Goal: Task Accomplishment & Management: Complete application form

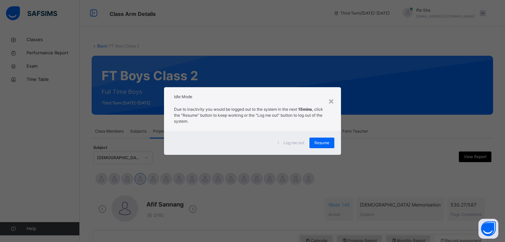
scroll to position [256, 0]
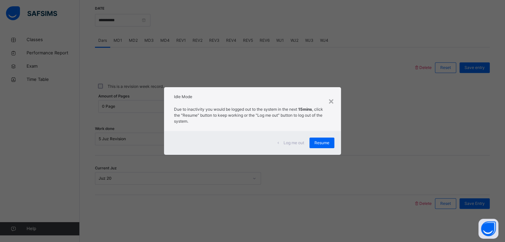
drag, startPoint x: 0, startPoint y: 0, endPoint x: 179, endPoint y: 34, distance: 182.4
click at [179, 34] on div "× Idle Mode Due to inactivity you would be logged out to the system in the next…" at bounding box center [252, 121] width 505 height 242
drag, startPoint x: 349, startPoint y: 79, endPoint x: 366, endPoint y: 79, distance: 16.3
click at [366, 79] on div "× Idle Mode Due to inactivity you would be logged out to the system in the next…" at bounding box center [252, 121] width 505 height 242
drag, startPoint x: 347, startPoint y: 93, endPoint x: 339, endPoint y: 93, distance: 7.3
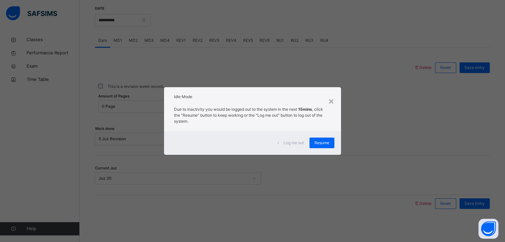
click at [340, 93] on div "× Idle Mode Due to inactivity you would be logged out to the system in the next…" at bounding box center [252, 121] width 505 height 242
click at [334, 98] on div "× Idle Mode Due to inactivity you would be logged out to the system in the next…" at bounding box center [252, 121] width 177 height 68
click at [331, 102] on div "×" at bounding box center [331, 101] width 6 height 14
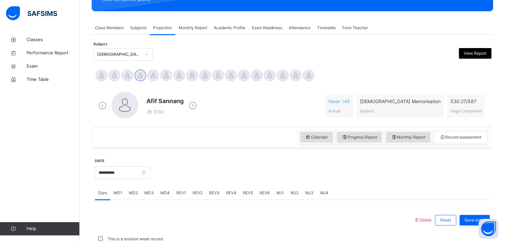
scroll to position [84, 0]
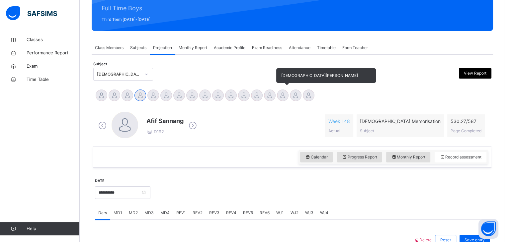
click at [280, 95] on div at bounding box center [283, 96] width 12 height 12
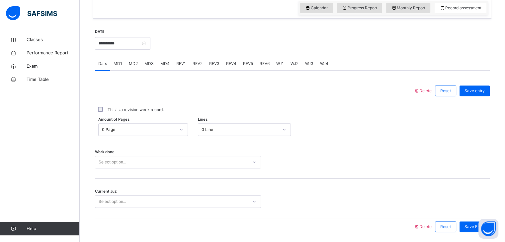
scroll to position [239, 0]
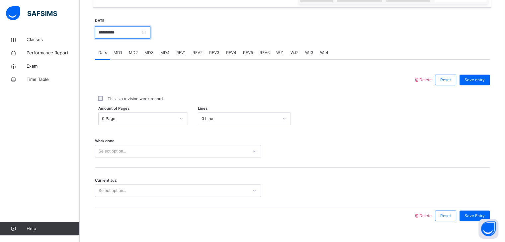
click at [145, 34] on input "**********" at bounding box center [122, 32] width 55 height 13
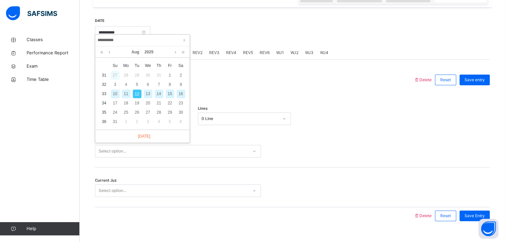
click at [113, 76] on div "27" at bounding box center [115, 75] width 9 height 9
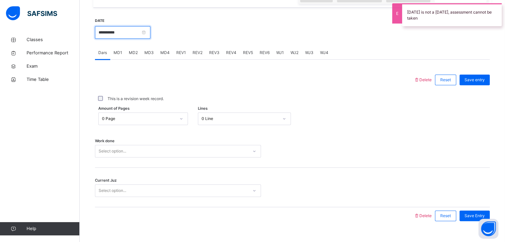
click at [150, 39] on input "**********" at bounding box center [122, 32] width 55 height 13
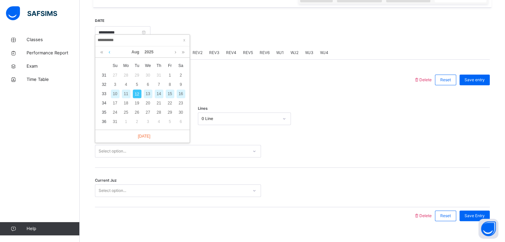
click at [110, 52] on link at bounding box center [109, 51] width 5 height 11
click at [113, 103] on div "20" at bounding box center [115, 103] width 9 height 9
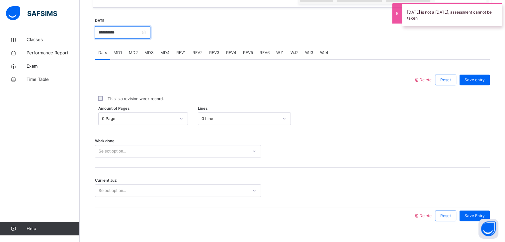
click at [127, 32] on input "**********" at bounding box center [122, 32] width 55 height 13
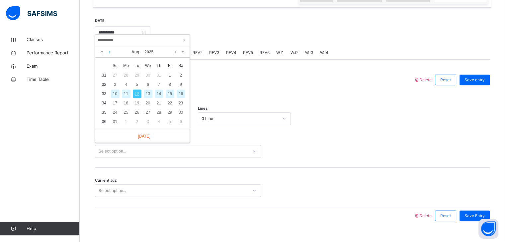
click at [108, 51] on link at bounding box center [109, 51] width 5 height 11
click at [122, 103] on div "21" at bounding box center [126, 103] width 9 height 9
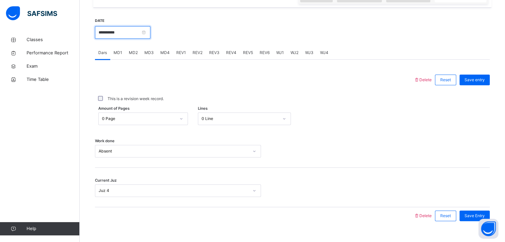
click at [120, 39] on input "**********" at bounding box center [122, 32] width 55 height 13
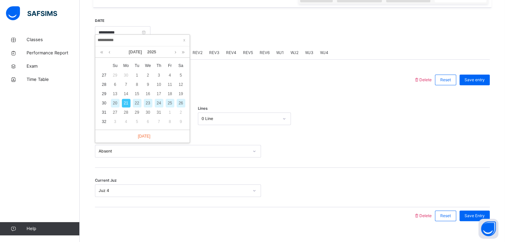
click at [116, 105] on div "20" at bounding box center [115, 103] width 9 height 9
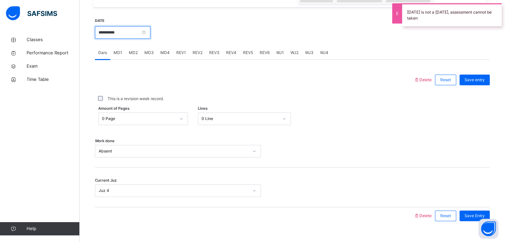
click at [108, 39] on input "**********" at bounding box center [122, 32] width 55 height 13
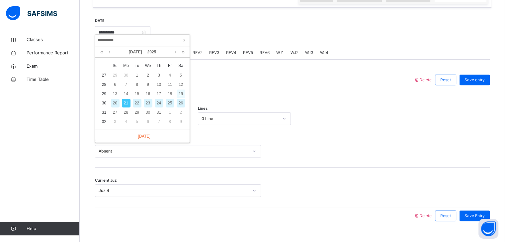
click at [180, 91] on div "19" at bounding box center [181, 94] width 9 height 9
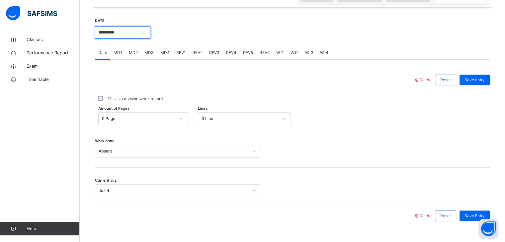
click at [145, 36] on input "**********" at bounding box center [122, 32] width 55 height 13
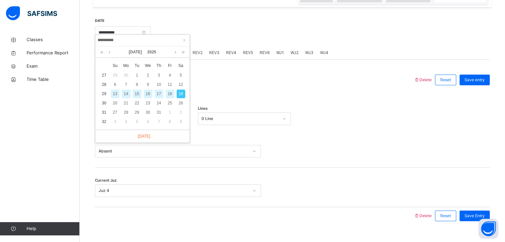
click at [166, 93] on div "18" at bounding box center [170, 94] width 9 height 9
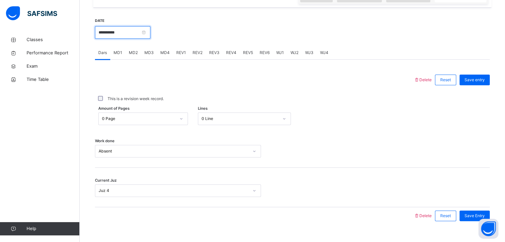
click at [119, 37] on input "**********" at bounding box center [122, 32] width 55 height 13
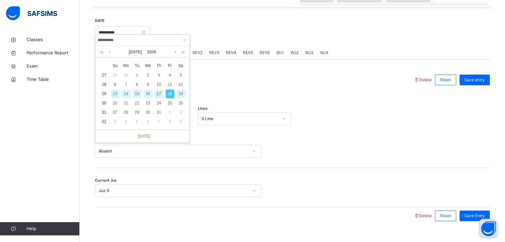
click at [156, 95] on div "17" at bounding box center [159, 94] width 9 height 9
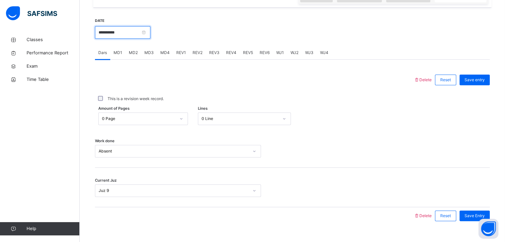
click at [127, 37] on input "**********" at bounding box center [122, 32] width 55 height 13
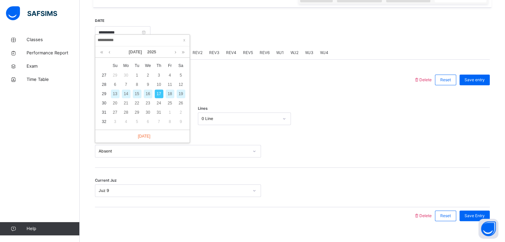
click at [150, 94] on div "16" at bounding box center [148, 94] width 9 height 9
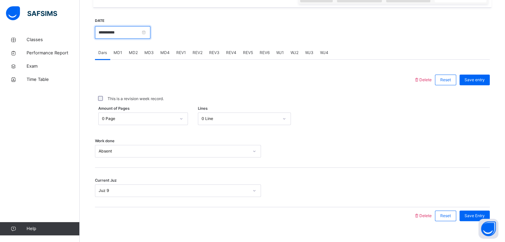
click at [121, 36] on input "**********" at bounding box center [122, 32] width 55 height 13
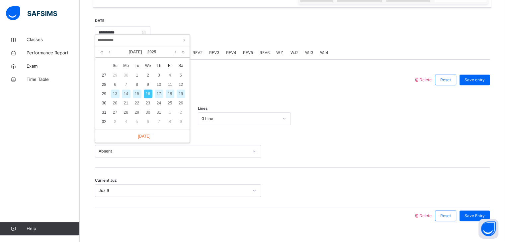
click at [134, 90] on div "15" at bounding box center [137, 94] width 9 height 9
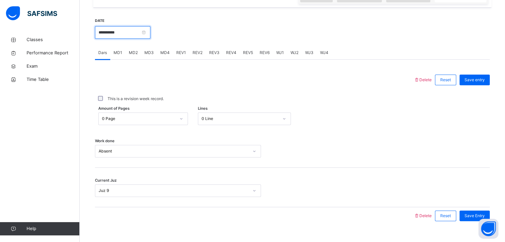
click at [140, 38] on input "**********" at bounding box center [122, 32] width 55 height 13
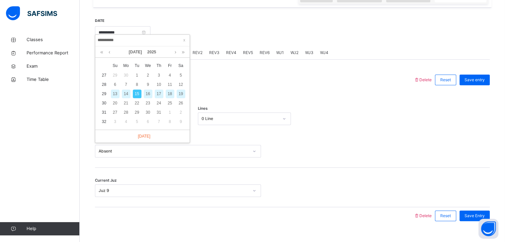
click at [149, 97] on div "16" at bounding box center [148, 94] width 9 height 9
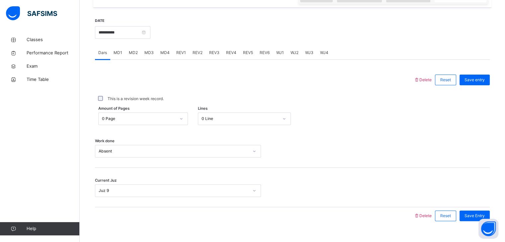
click at [147, 45] on div "**********" at bounding box center [122, 32] width 55 height 29
click at [145, 39] on input "**********" at bounding box center [122, 32] width 55 height 13
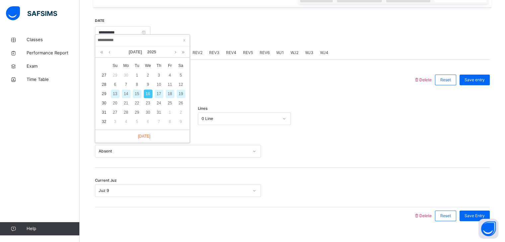
click at [162, 95] on div "17" at bounding box center [159, 94] width 9 height 9
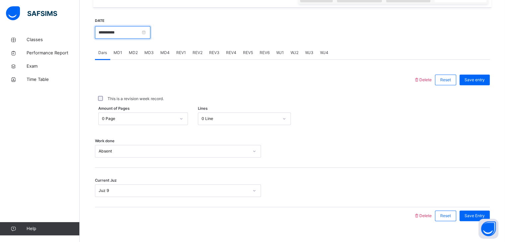
click at [131, 39] on input "**********" at bounding box center [122, 32] width 55 height 13
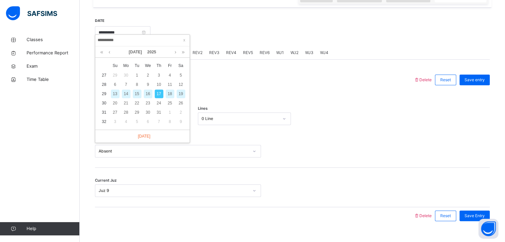
click at [171, 96] on div "18" at bounding box center [170, 94] width 9 height 9
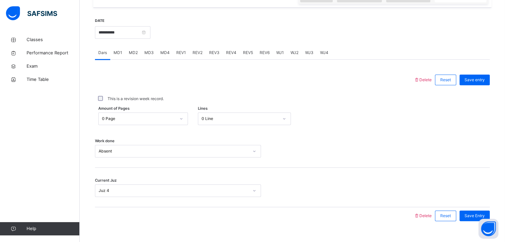
click at [171, 96] on div "This is a revision week record." at bounding box center [292, 99] width 395 height 21
click at [116, 39] on input "**********" at bounding box center [122, 32] width 55 height 13
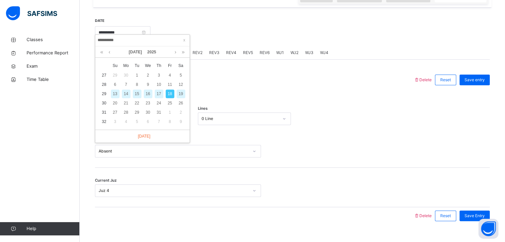
click at [159, 93] on div "17" at bounding box center [159, 94] width 9 height 9
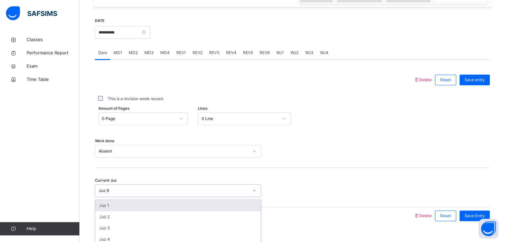
click at [147, 193] on div "option Juz 1 focused, 1 of 30. 30 results available. Use Up and Down to choose …" at bounding box center [178, 191] width 166 height 13
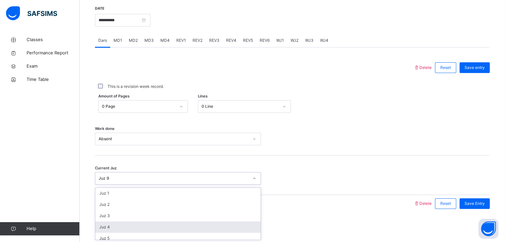
click at [139, 229] on div "Juz 4" at bounding box center [177, 227] width 165 height 11
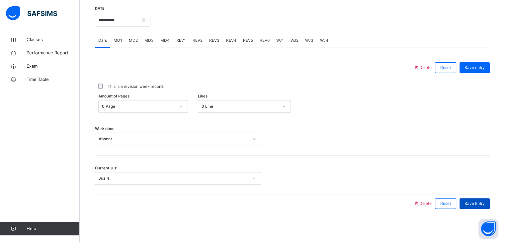
click at [472, 201] on span "Save Entry" at bounding box center [474, 204] width 20 height 6
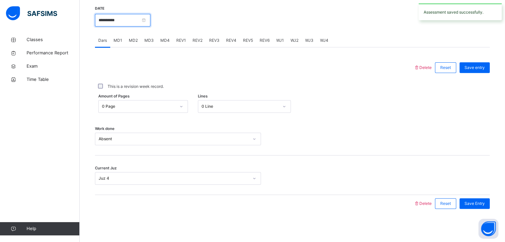
click at [100, 19] on input "**********" at bounding box center [122, 20] width 55 height 13
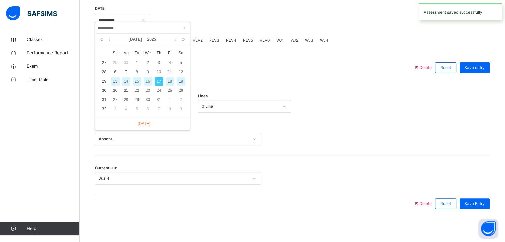
click at [146, 77] on div "16" at bounding box center [148, 81] width 9 height 9
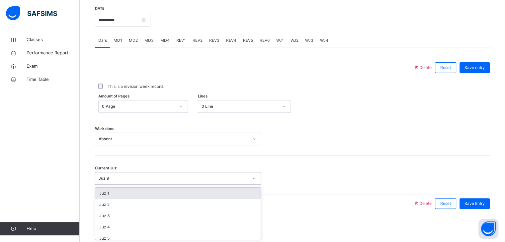
click at [161, 177] on div "Juz 9" at bounding box center [174, 179] width 150 height 6
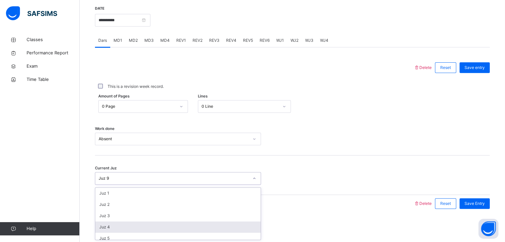
click at [168, 224] on div "Juz 4" at bounding box center [177, 227] width 165 height 11
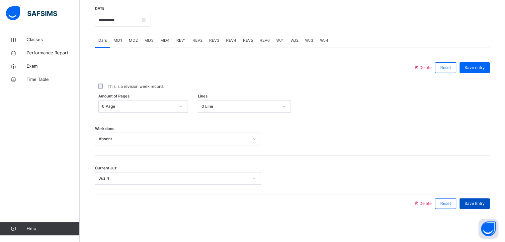
click at [482, 201] on span "Save Entry" at bounding box center [474, 204] width 20 height 6
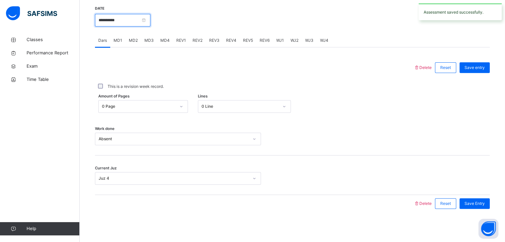
click at [118, 17] on input "**********" at bounding box center [122, 20] width 55 height 13
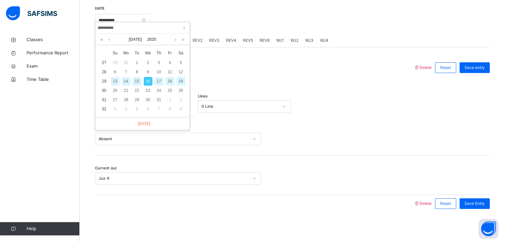
click at [138, 77] on div "15" at bounding box center [137, 81] width 9 height 9
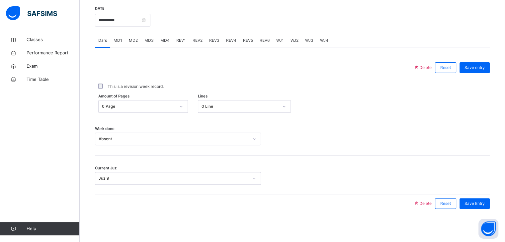
click at [134, 186] on div "Current Juz Juz 9" at bounding box center [292, 176] width 395 height 40
click at [134, 185] on div "Current Juz Juz 9" at bounding box center [292, 176] width 395 height 40
click at [138, 173] on div "Juz 9" at bounding box center [178, 178] width 166 height 13
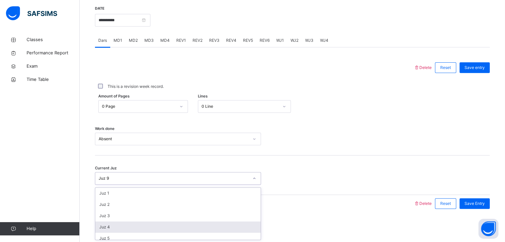
click at [119, 224] on div "Juz 4" at bounding box center [177, 227] width 165 height 11
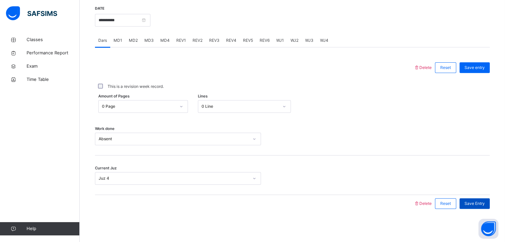
click at [474, 206] on span "Save Entry" at bounding box center [474, 204] width 20 height 6
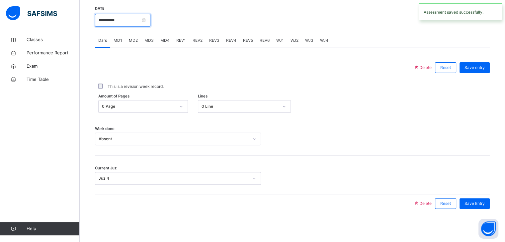
click at [106, 15] on input "**********" at bounding box center [122, 20] width 55 height 13
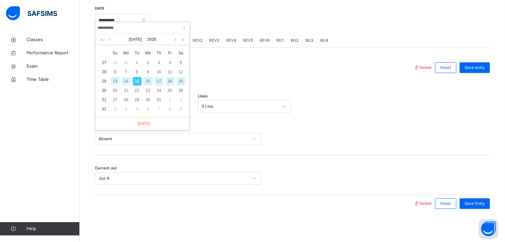
click at [122, 77] on div "14" at bounding box center [126, 81] width 9 height 9
type input "**********"
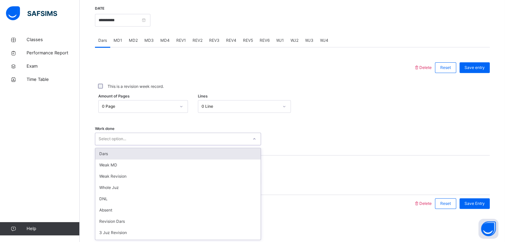
click at [122, 136] on div "Select option..." at bounding box center [113, 139] width 28 height 13
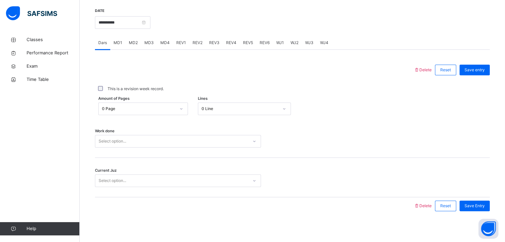
scroll to position [247, 0]
click at [421, 113] on div "Amount of Pages 0 Page Lines 0 Line" at bounding box center [292, 110] width 395 height 13
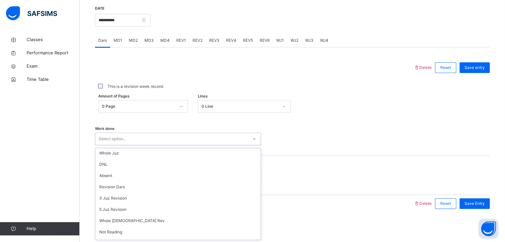
scroll to position [89, 0]
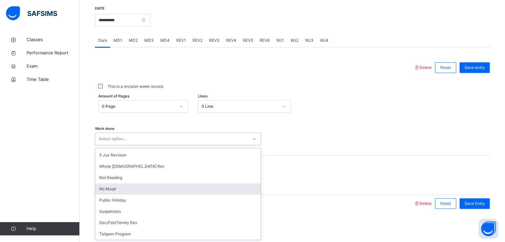
click at [151, 192] on div "No Muqri" at bounding box center [177, 189] width 165 height 11
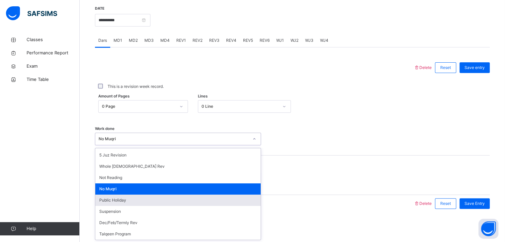
click at [140, 196] on div "Public Holiday" at bounding box center [177, 200] width 165 height 11
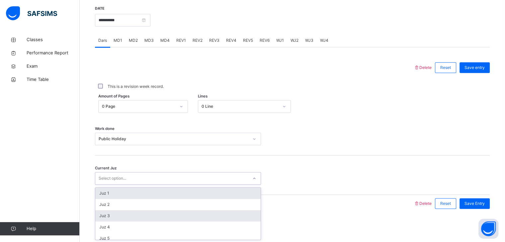
click at [123, 219] on div "Juz 3" at bounding box center [177, 215] width 165 height 11
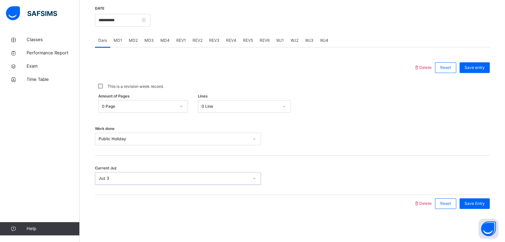
click at [112, 221] on div "**********" at bounding box center [292, 108] width 398 height 227
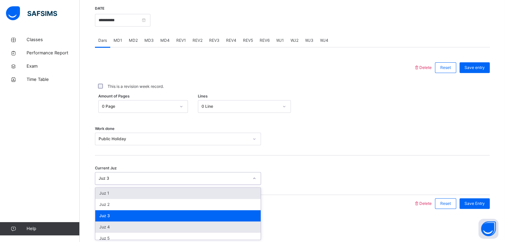
click at [122, 226] on div "Juz 4" at bounding box center [177, 227] width 165 height 11
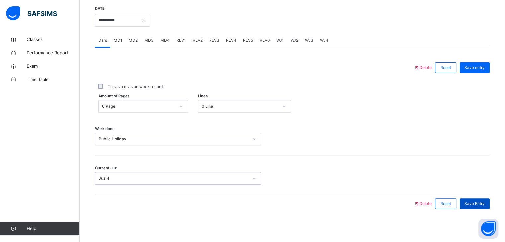
click at [489, 199] on div "Save Entry" at bounding box center [474, 204] width 30 height 11
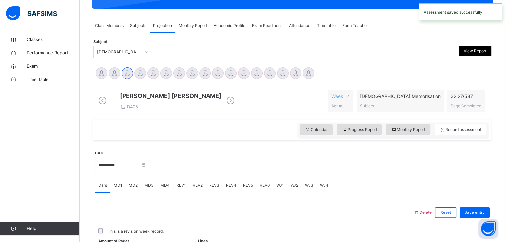
scroll to position [256, 0]
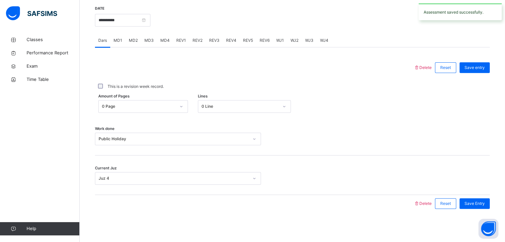
click at [390, 84] on div "This is a revision week record." at bounding box center [292, 87] width 391 height 6
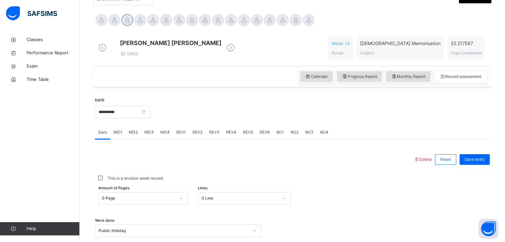
scroll to position [161, 0]
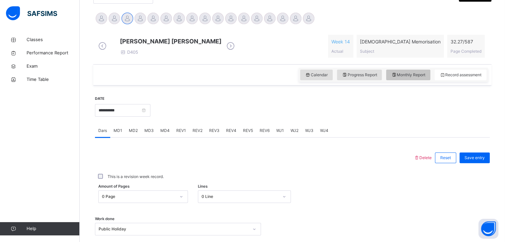
click at [410, 77] on span "Monthly Report" at bounding box center [408, 75] width 34 height 6
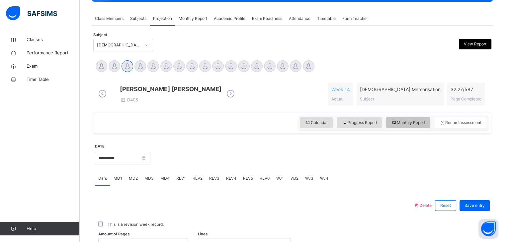
select select "****"
select select "*"
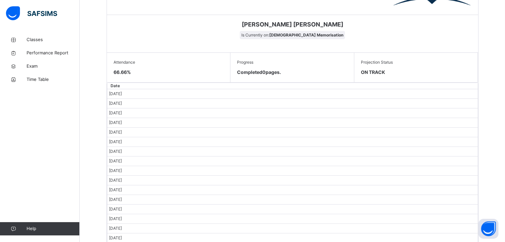
scroll to position [328, 0]
click at [230, 175] on td "[DATE]" at bounding box center [292, 171] width 370 height 10
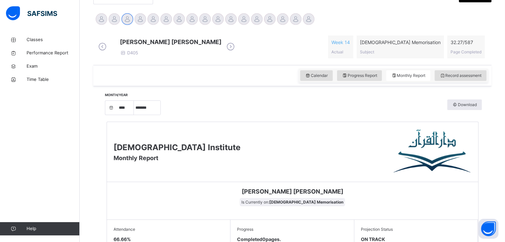
scroll to position [158, 0]
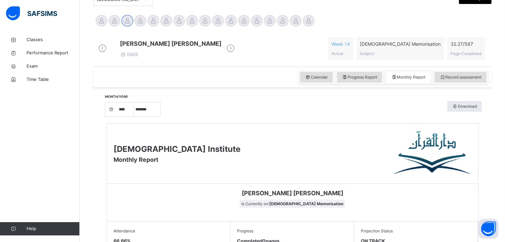
click at [475, 88] on div "Calendar Progress Report Monthly Report Record assessment" at bounding box center [292, 77] width 398 height 21
click at [475, 78] on div "Record assessment" at bounding box center [461, 77] width 52 height 11
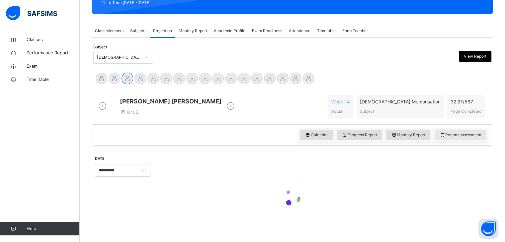
scroll to position [106, 0]
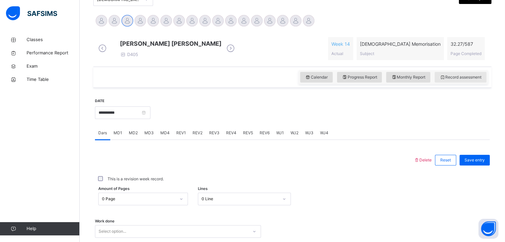
click at [293, 20] on div at bounding box center [296, 21] width 12 height 12
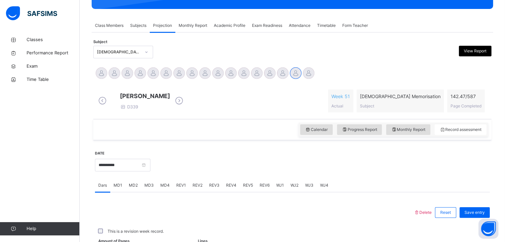
scroll to position [158, 0]
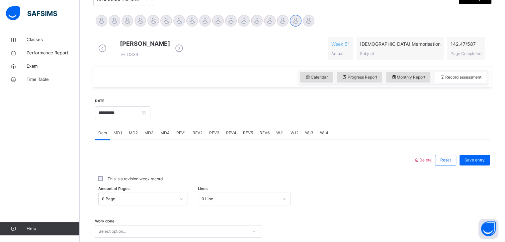
click at [282, 43] on div "[PERSON_NAME] D339 Week 51 Actual [DEMOGRAPHIC_DATA] Memorisation Subject 142.4…" at bounding box center [292, 48] width 391 height 23
click at [287, 88] on div "Calendar Progress Report Monthly Report Record assessment" at bounding box center [292, 77] width 398 height 21
click at [280, 22] on div at bounding box center [283, 21] width 12 height 12
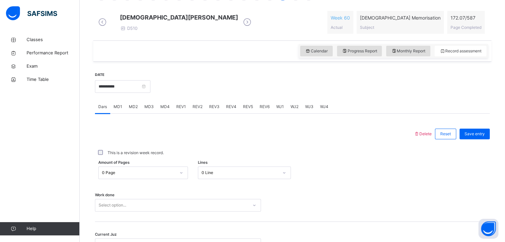
scroll to position [150, 0]
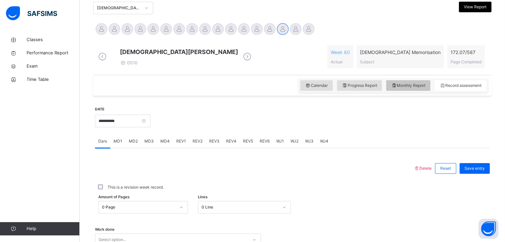
click at [425, 89] on span "Monthly Report" at bounding box center [408, 86] width 34 height 6
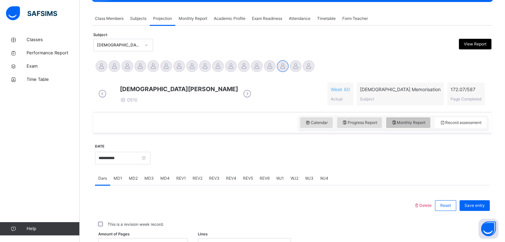
select select "****"
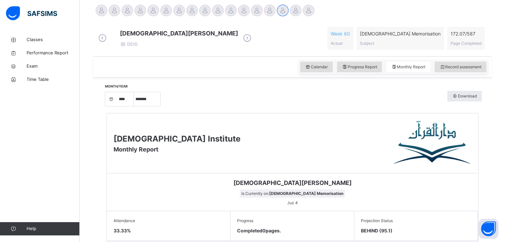
scroll to position [168, 0]
click at [168, 100] on div "Month/Year **** **** **** **** **** **** **** **** **** **** **** **** **** ***…" at bounding box center [292, 99] width 378 height 16
click at [159, 102] on select "***** ******* ******** ***** ***** *** **** **** ****** ********* ******* *****…" at bounding box center [147, 100] width 27 height 14
select select "*"
click at [136, 107] on select "***** ******* ******** ***** ***** *** **** **** ****** ********* ******* *****…" at bounding box center [147, 100] width 27 height 14
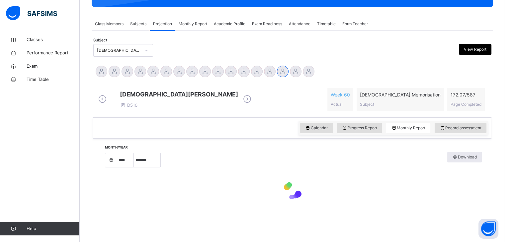
click at [155, 174] on div at bounding box center [292, 191] width 378 height 41
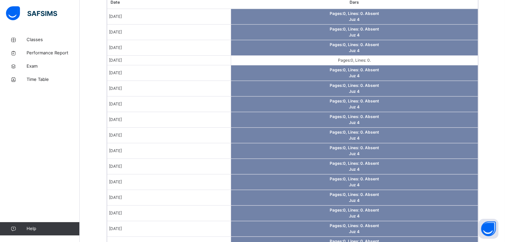
scroll to position [406, 0]
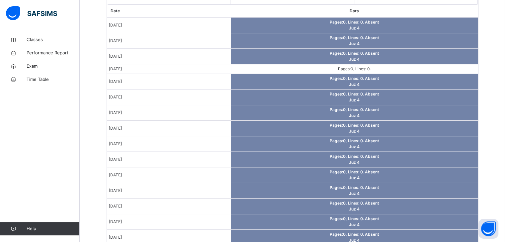
click at [339, 74] on td "Pages: 0 , Lines: 0 ." at bounding box center [354, 69] width 247 height 10
click at [341, 71] on span "Pages: 0 , Lines: 0 ." at bounding box center [354, 68] width 33 height 5
click at [340, 72] on td "Pages: 0 , Lines: 0 ." at bounding box center [354, 69] width 247 height 10
click at [314, 73] on td "Pages: 0 , Lines: 0 ." at bounding box center [354, 69] width 247 height 10
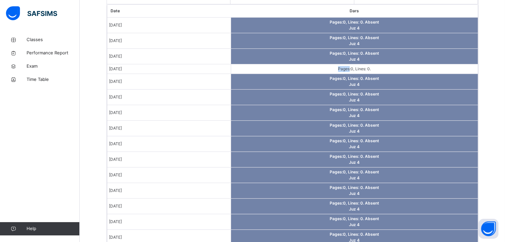
click at [314, 73] on td "Pages: 0 , Lines: 0 ." at bounding box center [354, 69] width 247 height 10
click at [197, 69] on td "[DATE]" at bounding box center [169, 69] width 124 height 10
click at [197, 70] on td "[DATE]" at bounding box center [169, 69] width 124 height 10
click at [122, 71] on span "[DATE]" at bounding box center [115, 68] width 13 height 5
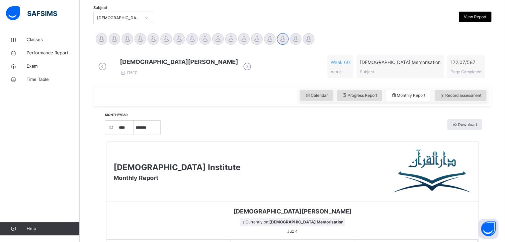
scroll to position [127, 0]
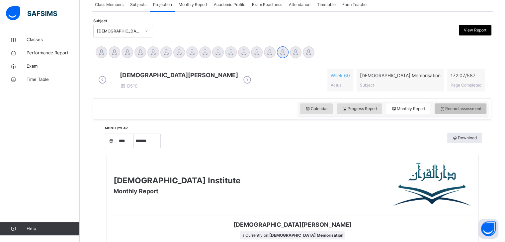
click at [463, 112] on span "Record assessment" at bounding box center [461, 109] width 42 height 6
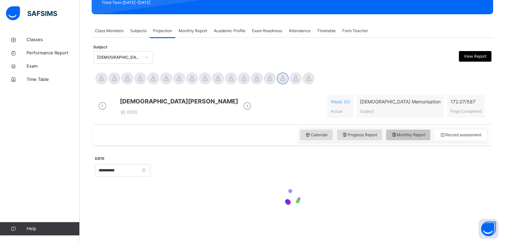
drag, startPoint x: 463, startPoint y: 117, endPoint x: 421, endPoint y: 112, distance: 42.7
click at [421, 112] on div "**********" at bounding box center [292, 146] width 398 height 155
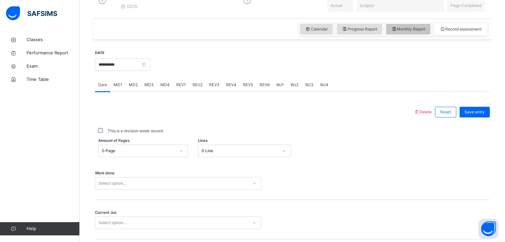
scroll to position [193, 0]
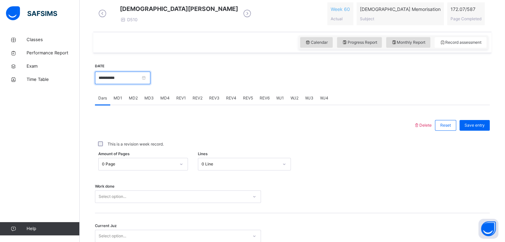
click at [107, 84] on input "**********" at bounding box center [122, 78] width 55 height 13
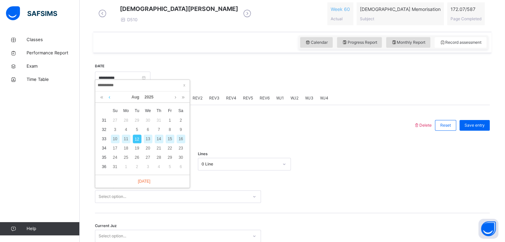
click at [109, 99] on link at bounding box center [109, 97] width 5 height 11
click at [125, 141] on div "14" at bounding box center [126, 139] width 9 height 9
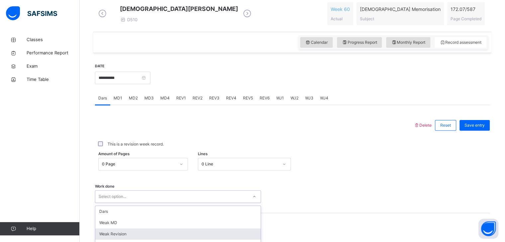
click at [113, 203] on div "option Weak Revision focused, 3 of 16. 16 results available. Use Up and Down to…" at bounding box center [178, 197] width 166 height 13
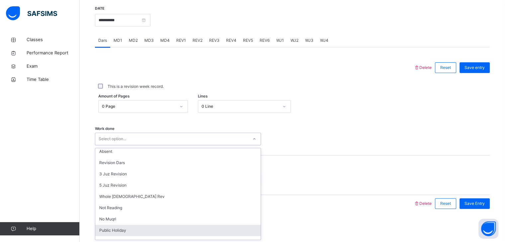
scroll to position [70, 0]
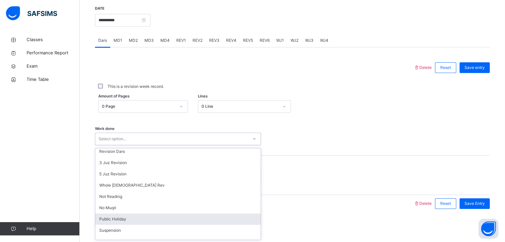
click at [114, 221] on div "Public Holiday" at bounding box center [177, 219] width 165 height 11
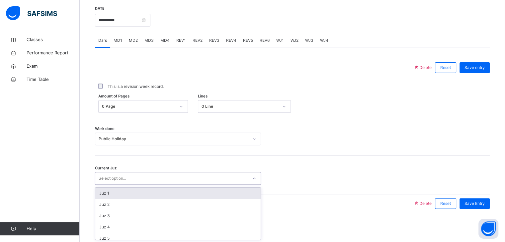
click at [238, 178] on div "Select option..." at bounding box center [171, 179] width 153 height 10
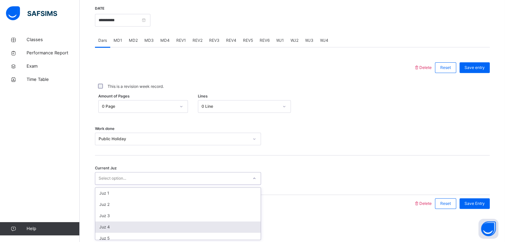
click at [191, 223] on div "Juz 4" at bounding box center [177, 227] width 165 height 11
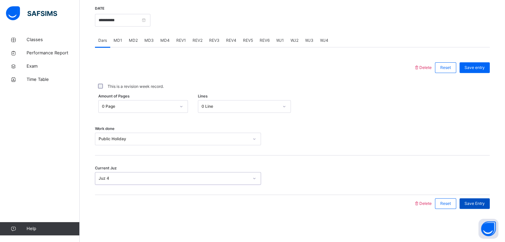
click at [468, 200] on div "Save Entry" at bounding box center [474, 204] width 30 height 11
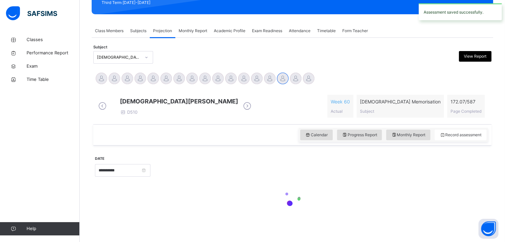
scroll to position [106, 0]
click at [468, 200] on div at bounding box center [292, 198] width 395 height 28
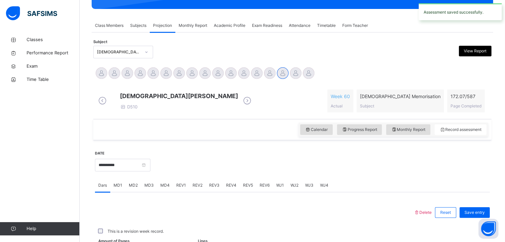
scroll to position [256, 0]
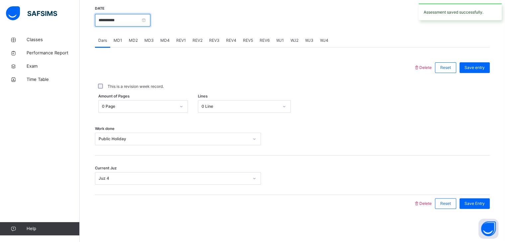
click at [122, 23] on input "**********" at bounding box center [122, 20] width 55 height 13
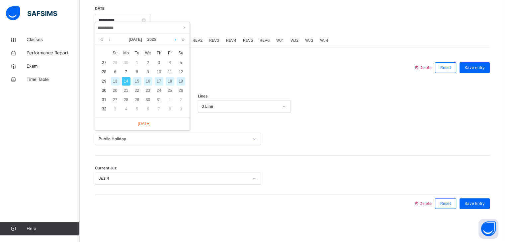
click at [175, 36] on link at bounding box center [175, 39] width 5 height 11
click at [182, 36] on link at bounding box center [183, 39] width 6 height 11
click at [100, 35] on link at bounding box center [102, 39] width 6 height 11
click at [127, 78] on div "11" at bounding box center [126, 81] width 9 height 9
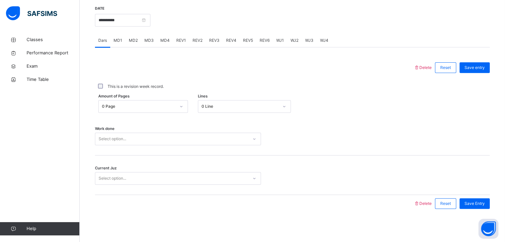
click at [124, 130] on div "Work done Select option..." at bounding box center [292, 136] width 395 height 40
click at [122, 134] on div "Select option..." at bounding box center [178, 139] width 166 height 13
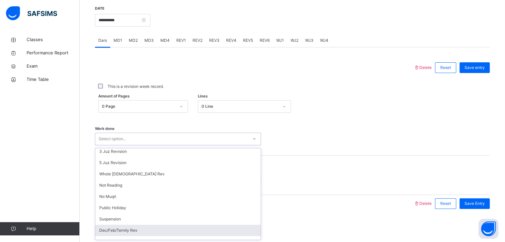
scroll to position [89, 0]
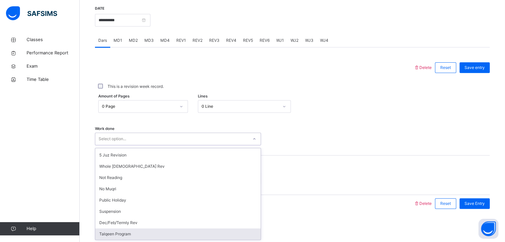
click at [122, 137] on div "Select option..." at bounding box center [113, 139] width 28 height 13
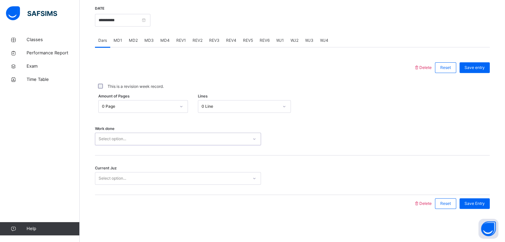
click at [126, 141] on div "Select option..." at bounding box center [171, 139] width 153 height 10
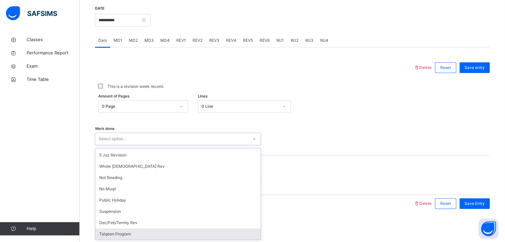
click at [126, 141] on div "Select option..." at bounding box center [113, 139] width 28 height 13
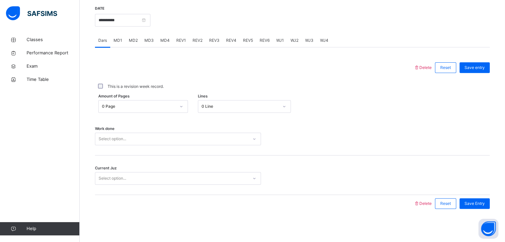
drag, startPoint x: 139, startPoint y: 129, endPoint x: 135, endPoint y: 132, distance: 4.7
click at [137, 130] on div "Work done Select option..." at bounding box center [292, 136] width 395 height 40
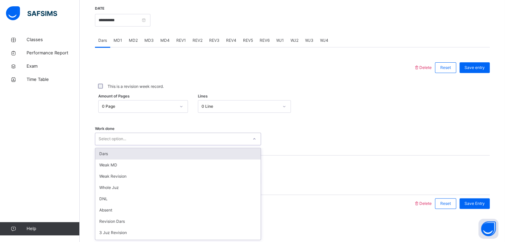
click at [134, 138] on div "Select option..." at bounding box center [171, 139] width 153 height 10
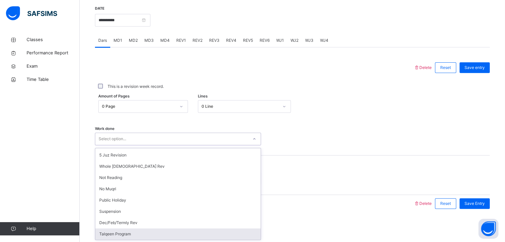
click at [115, 233] on div "Talqeen Program" at bounding box center [177, 234] width 165 height 11
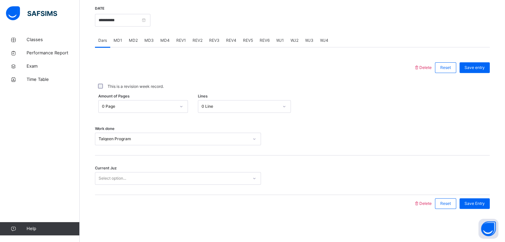
click at [213, 173] on div "Current Juz Select option..." at bounding box center [292, 176] width 395 height 40
click at [213, 179] on div "Select option..." at bounding box center [171, 179] width 153 height 10
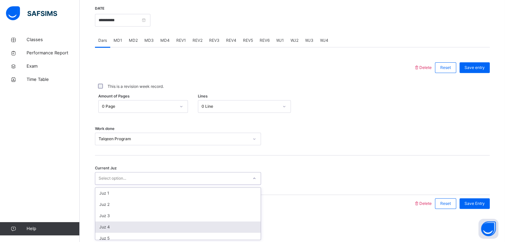
click at [186, 225] on div "Juz 4" at bounding box center [177, 227] width 165 height 11
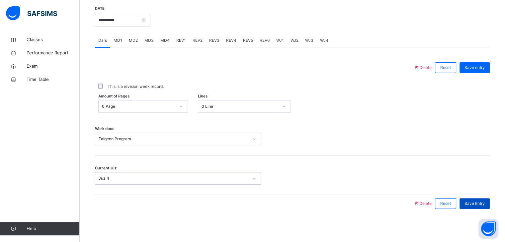
click at [485, 204] on span "Save Entry" at bounding box center [474, 204] width 20 height 6
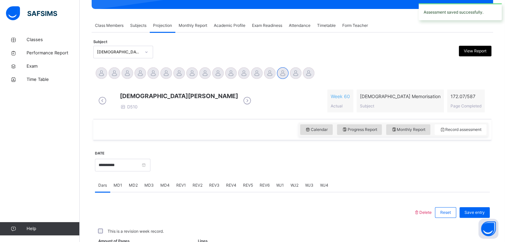
scroll to position [256, 0]
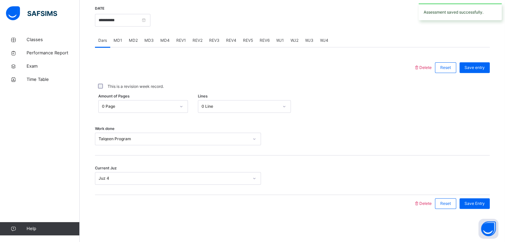
click at [99, 28] on div "**********" at bounding box center [122, 19] width 55 height 29
click at [101, 24] on input "**********" at bounding box center [122, 20] width 55 height 13
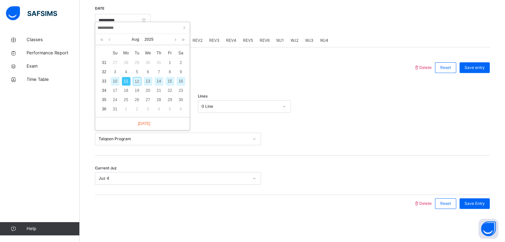
click at [137, 77] on div "12" at bounding box center [137, 81] width 9 height 9
type input "**********"
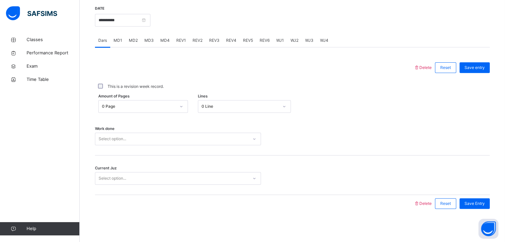
click at [173, 149] on div "Work done Select option..." at bounding box center [292, 136] width 395 height 40
click at [175, 142] on div "Select option..." at bounding box center [171, 139] width 153 height 10
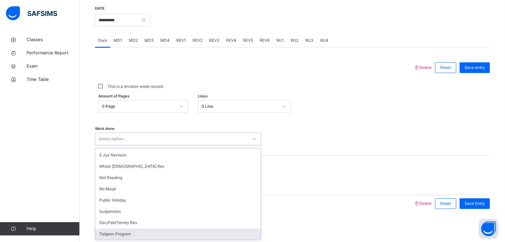
click at [123, 233] on div "Talqeen Program" at bounding box center [177, 234] width 165 height 11
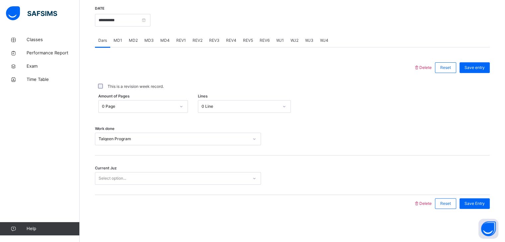
click at [152, 197] on div at bounding box center [254, 203] width 312 height 17
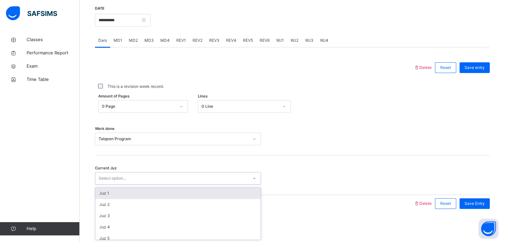
click at [151, 180] on div "Select option..." at bounding box center [171, 179] width 153 height 10
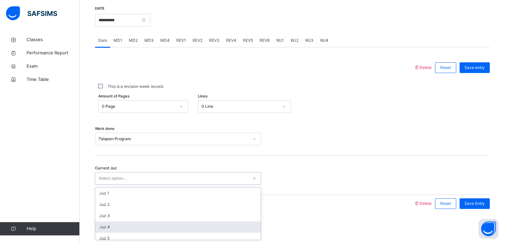
click at [137, 225] on div "Juz 4" at bounding box center [177, 227] width 165 height 11
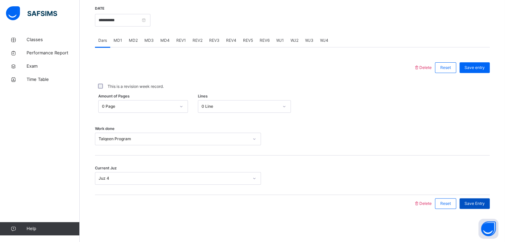
click at [473, 200] on div "Save Entry" at bounding box center [474, 204] width 30 height 11
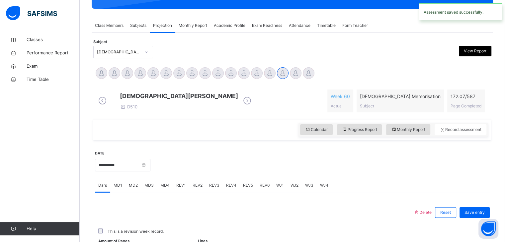
scroll to position [256, 0]
